Goal: Task Accomplishment & Management: Manage account settings

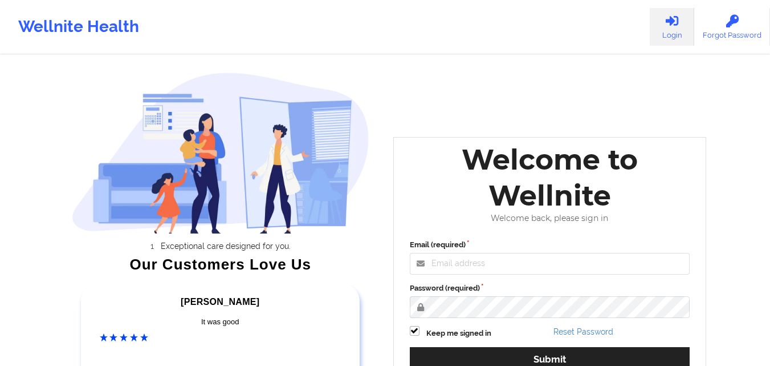
scroll to position [157, 0]
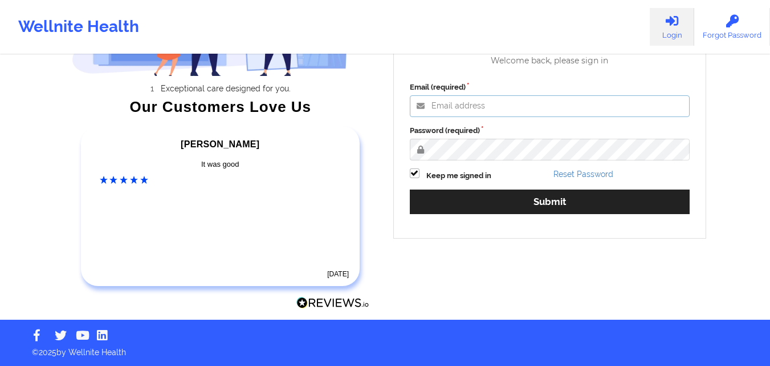
type input "[PERSON_NAME][EMAIL_ADDRESS][PERSON_NAME][DOMAIN_NAME]"
click at [465, 187] on div "Email (required) [PERSON_NAME][EMAIL_ADDRESS][PERSON_NAME][DOMAIN_NAME] Passwor…" at bounding box center [550, 152] width 297 height 156
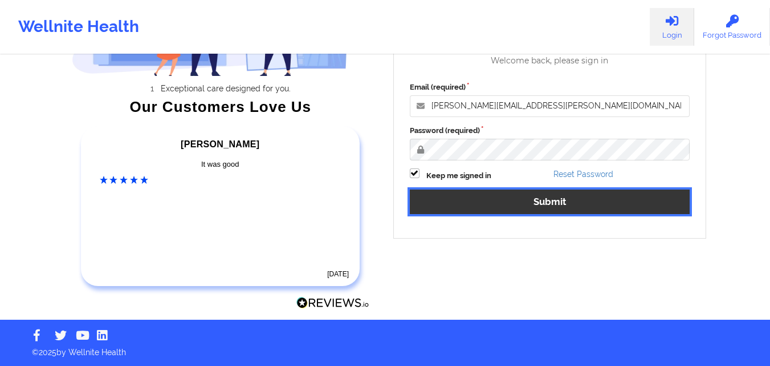
click at [460, 208] on button "Submit" at bounding box center [550, 201] width 281 height 25
